Goal: Find specific page/section: Find specific page/section

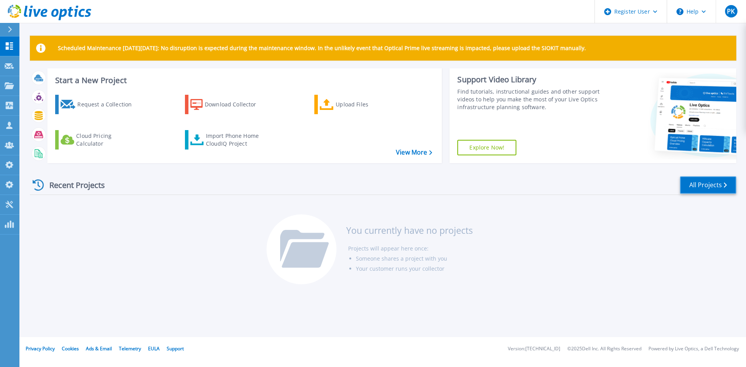
click at [678, 185] on link "All Projects" at bounding box center [708, 184] width 56 height 17
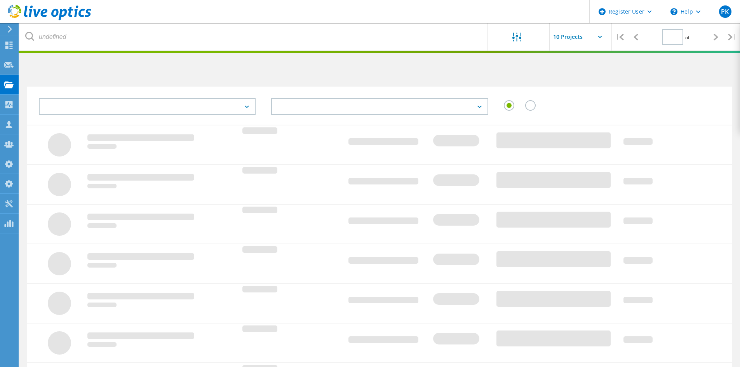
type input "1"
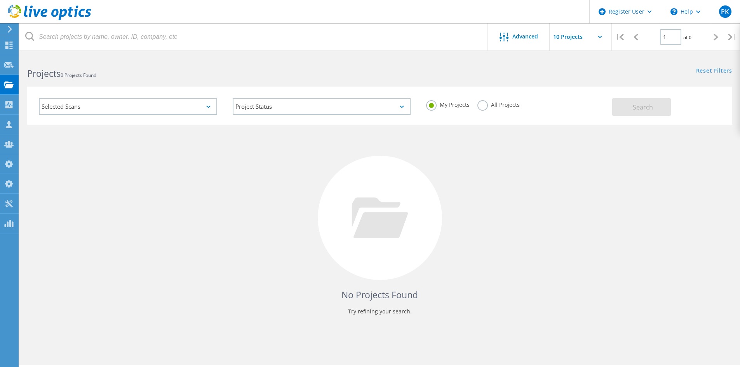
click at [490, 105] on label "All Projects" at bounding box center [499, 103] width 42 height 7
click at [0, 0] on input "All Projects" at bounding box center [0, 0] width 0 height 0
click at [628, 103] on button "Search" at bounding box center [642, 106] width 59 height 17
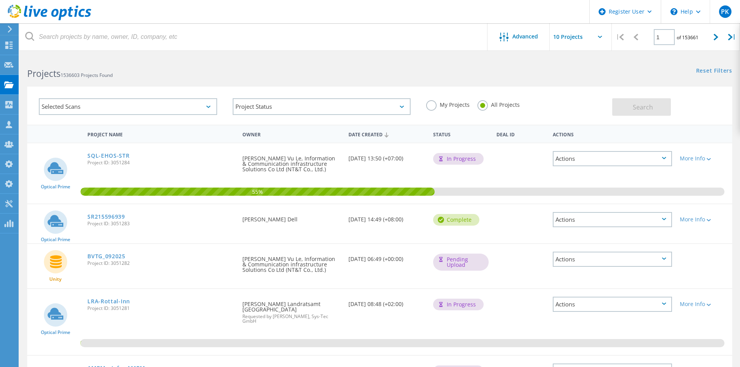
drag, startPoint x: 598, startPoint y: 38, endPoint x: 594, endPoint y: 50, distance: 12.9
click at [598, 37] on input "text" at bounding box center [589, 36] width 78 height 27
click at [571, 95] on div "Show 40 Projects" at bounding box center [588, 95] width 77 height 13
type input "Show 40 Projects"
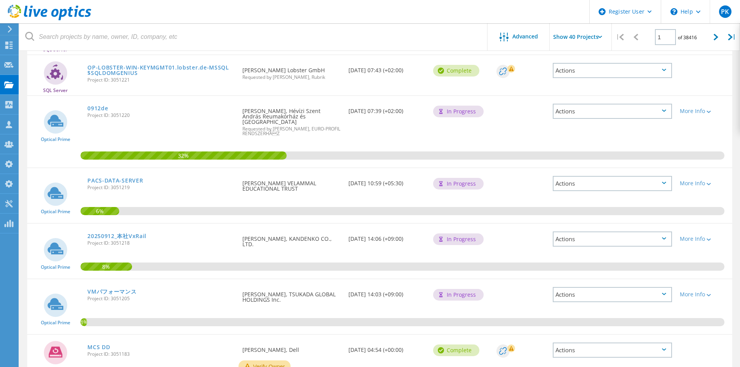
scroll to position [1700, 0]
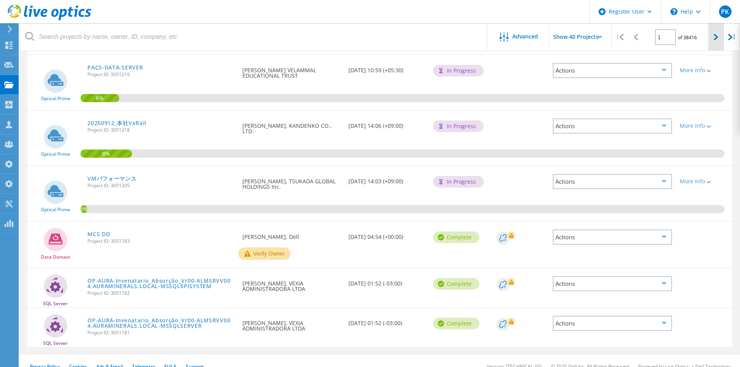
click at [714, 38] on div at bounding box center [717, 37] width 16 height 28
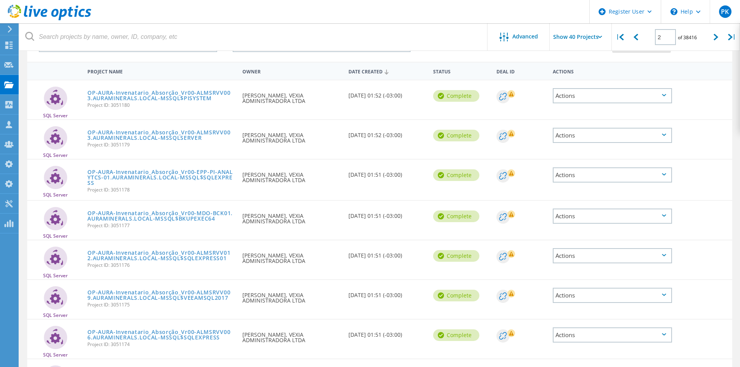
scroll to position [0, 0]
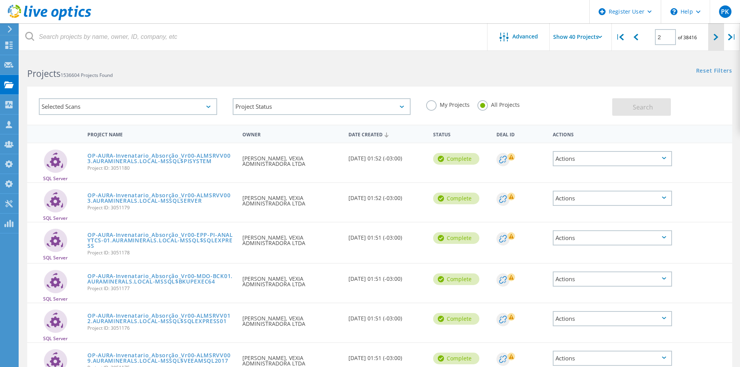
click at [714, 39] on div at bounding box center [717, 37] width 16 height 28
type input "3"
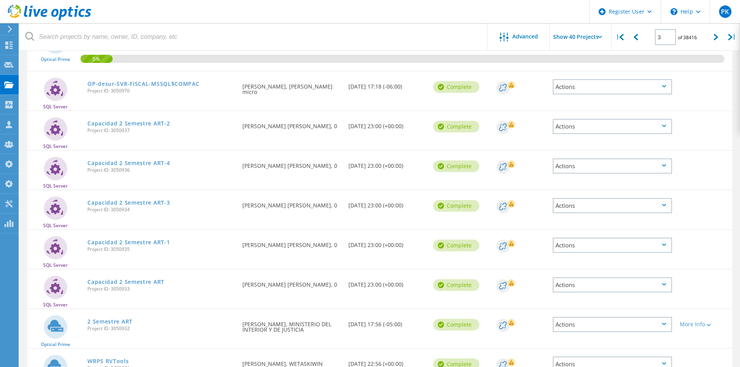
scroll to position [330, 0]
